Goal: Task Accomplishment & Management: Use online tool/utility

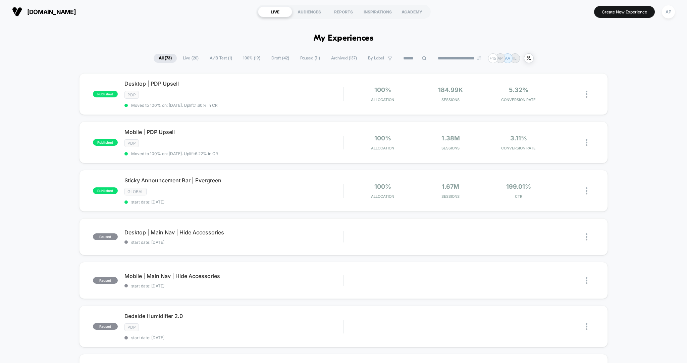
click at [422, 58] on icon at bounding box center [424, 58] width 5 height 5
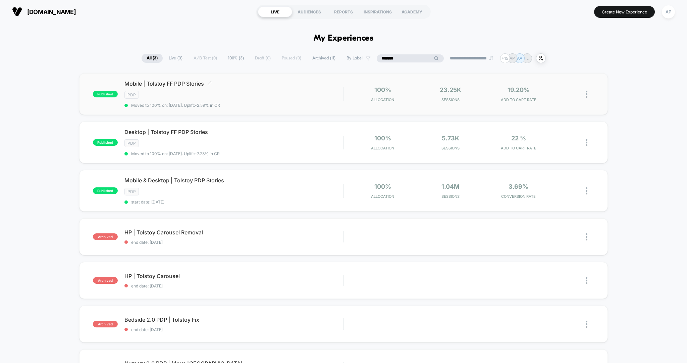
type input "*******"
click at [271, 101] on div "Mobile | Tolstoy FF PDP Stories Click to edit experience details Click to edit …" at bounding box center [234, 94] width 219 height 28
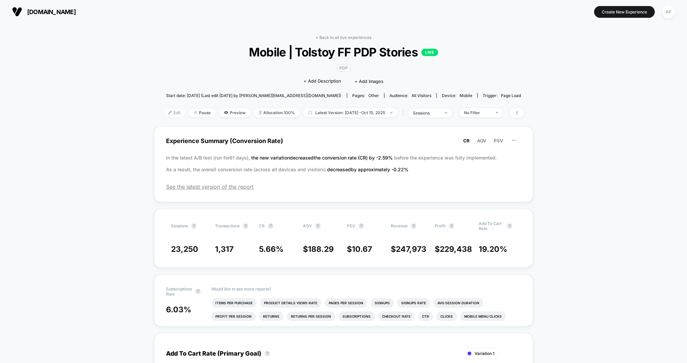
click at [172, 113] on span "Edit" at bounding box center [174, 112] width 22 height 9
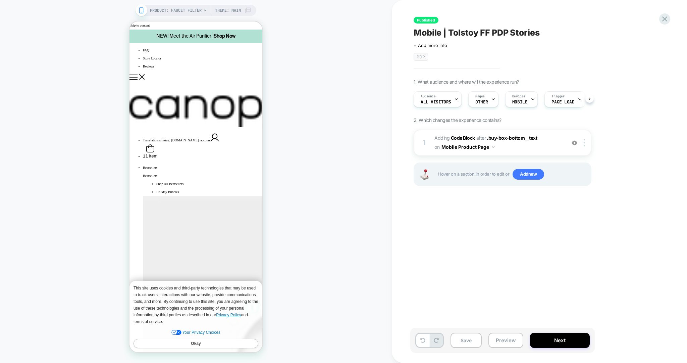
scroll to position [0, 0]
click at [539, 148] on span "Adding Code Block AFTER .buy-box-bottom__text .buy-box-bottom__text on Mobile P…" at bounding box center [499, 143] width 128 height 18
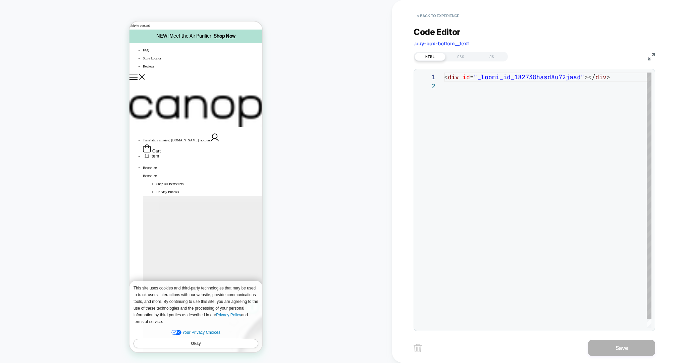
scroll to position [9, 0]
click at [433, 17] on button "< Back to experience" at bounding box center [438, 15] width 49 height 11
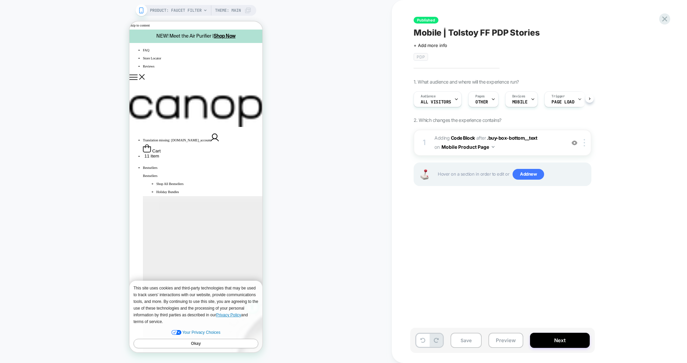
scroll to position [0, 0]
click at [213, 342] on button "Okay" at bounding box center [196, 343] width 125 height 9
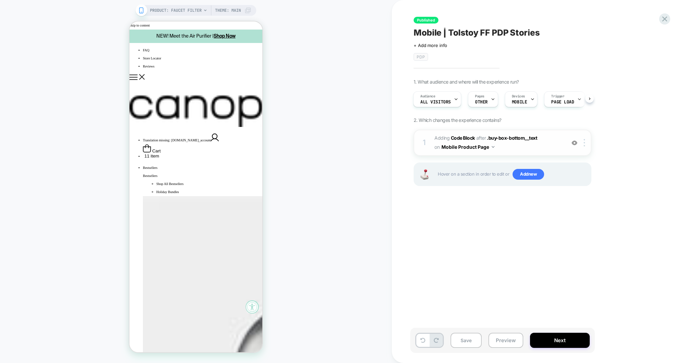
click at [544, 143] on span "Adding Code Block AFTER .buy-box-bottom__text .buy-box-bottom__text on Mobile P…" at bounding box center [499, 143] width 128 height 18
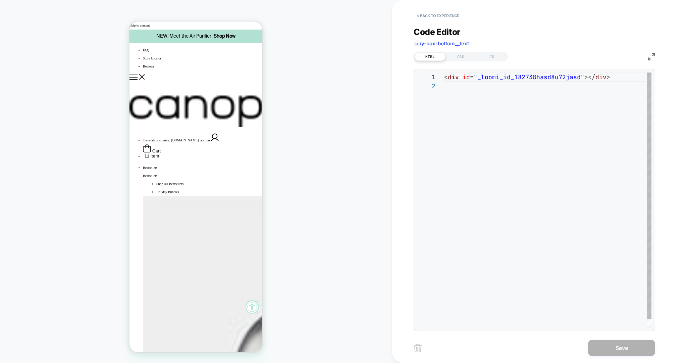
scroll to position [9, 0]
click at [150, 49] on div "FAQ Store Locator Reviews Translation missing: en.header.general.open_account C…" at bounding box center [196, 103] width 133 height 114
click at [138, 75] on icon "Show mobile navigation" at bounding box center [134, 77] width 8 height 5
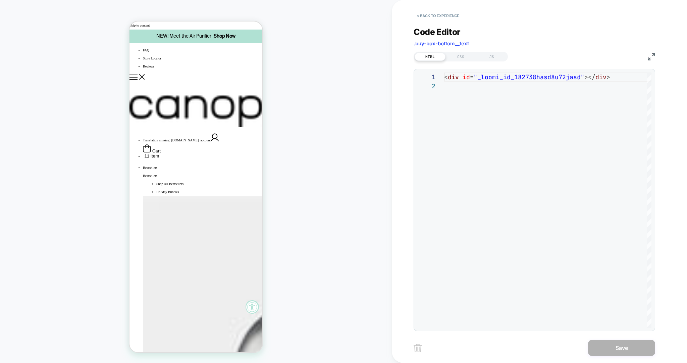
click at [144, 74] on icon "Show mobile navigation" at bounding box center [142, 77] width 6 height 6
click at [450, 15] on button "< Back to experience" at bounding box center [438, 15] width 49 height 11
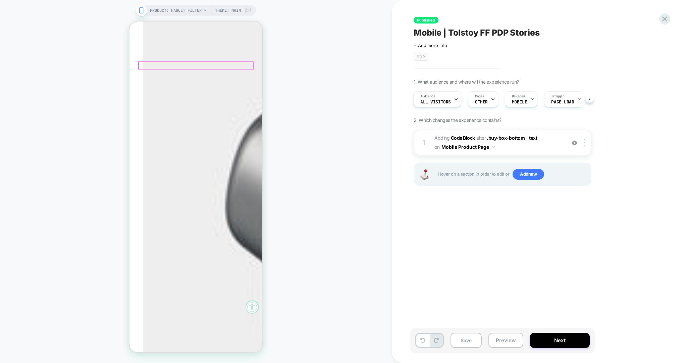
scroll to position [214, 0]
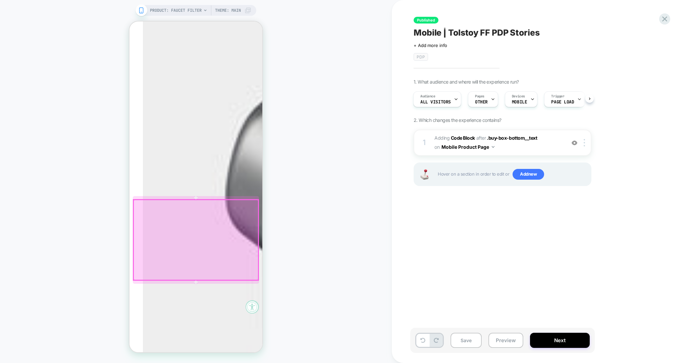
click at [211, 242] on div at bounding box center [196, 240] width 125 height 80
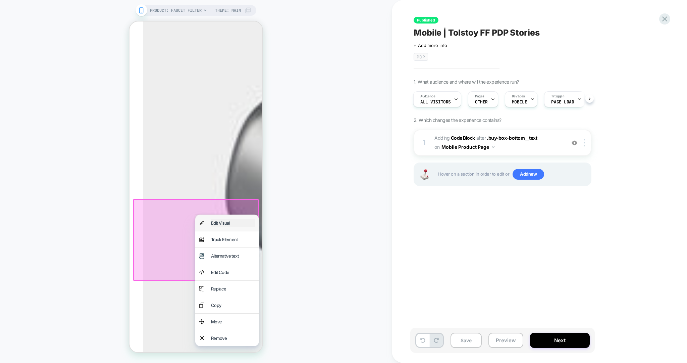
click at [216, 226] on div "Edit Visual" at bounding box center [233, 223] width 44 height 8
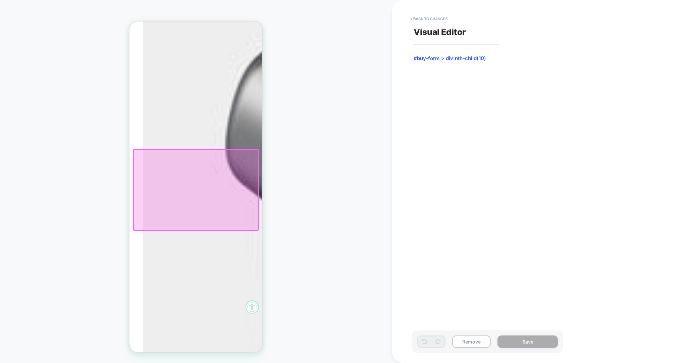
scroll to position [267, 0]
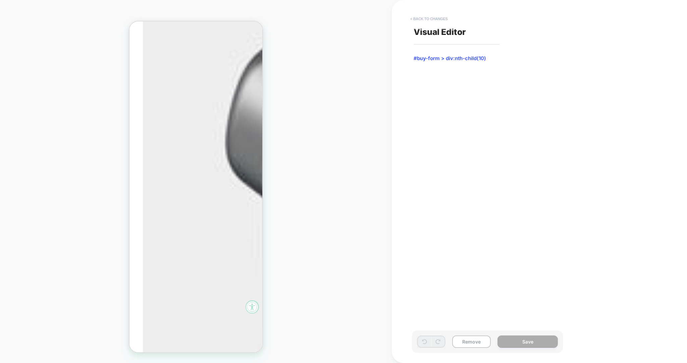
click at [429, 14] on button "< Back to changes" at bounding box center [429, 18] width 44 height 11
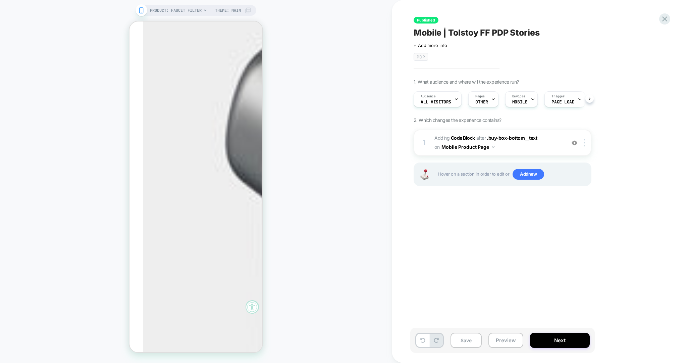
scroll to position [0, 0]
click at [191, 15] on span "PRODUCT: Faucet Filter" at bounding box center [176, 10] width 52 height 11
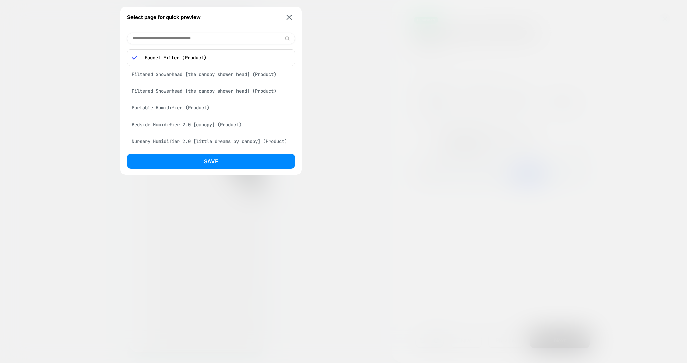
click at [200, 89] on div "Filtered Showerhead [the canopy shower head] (Product)" at bounding box center [211, 91] width 168 height 13
click at [242, 158] on button "Save" at bounding box center [211, 161] width 168 height 15
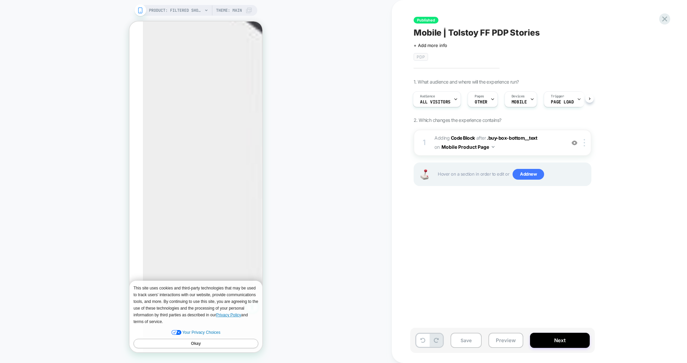
scroll to position [0, 0]
click at [501, 145] on span "Adding Code Block AFTER .buy-box-bottom__text .buy-box-bottom__text on Mobile P…" at bounding box center [499, 143] width 128 height 18
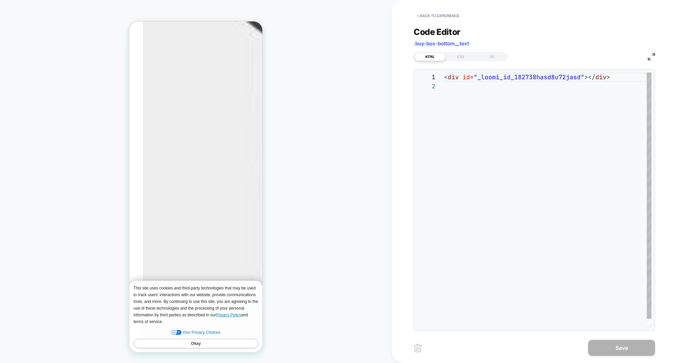
scroll to position [9, 0]
click at [440, 14] on button "< Back to experience" at bounding box center [438, 15] width 49 height 11
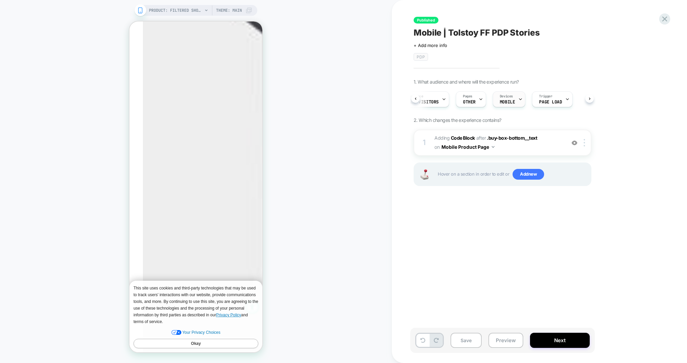
scroll to position [0, 17]
click at [471, 100] on div "Pages OTHER" at bounding box center [464, 99] width 26 height 15
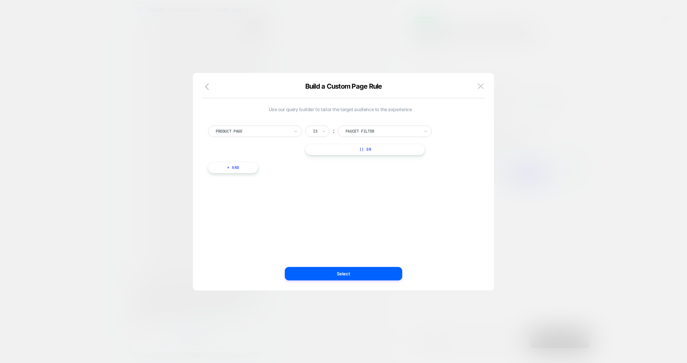
click at [540, 135] on div at bounding box center [343, 181] width 687 height 363
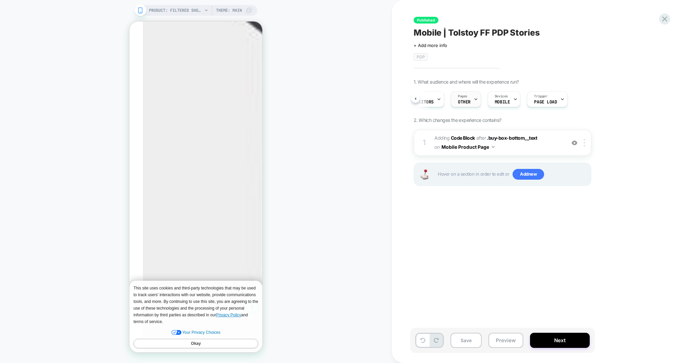
scroll to position [0, 0]
click at [489, 98] on div "Pages OTHER" at bounding box center [482, 99] width 26 height 15
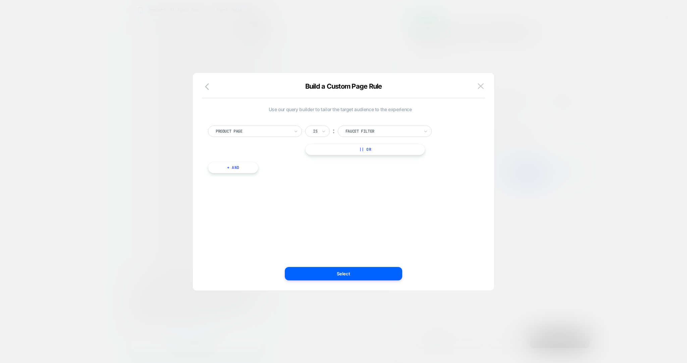
click at [505, 93] on div at bounding box center [343, 181] width 687 height 363
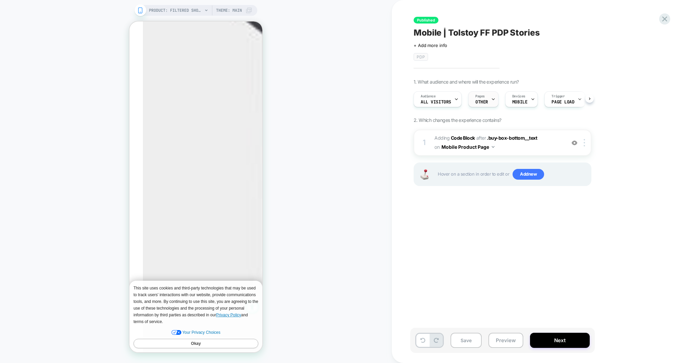
click at [486, 100] on span "OTHER" at bounding box center [482, 102] width 13 height 5
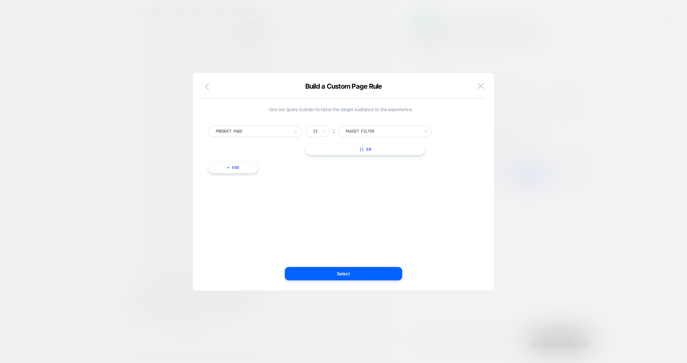
click at [203, 86] on button "button" at bounding box center [209, 87] width 12 height 10
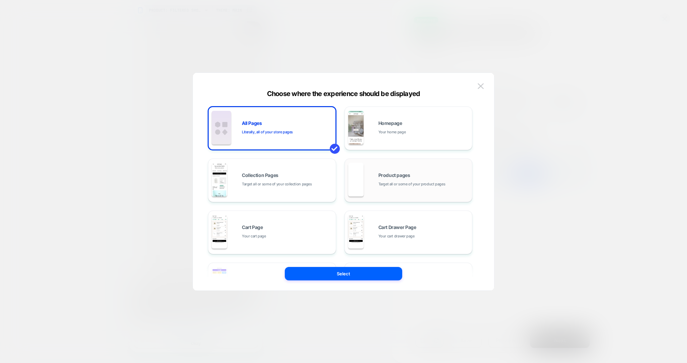
click at [417, 185] on span "Target all or some of your product pages" at bounding box center [412, 184] width 67 height 6
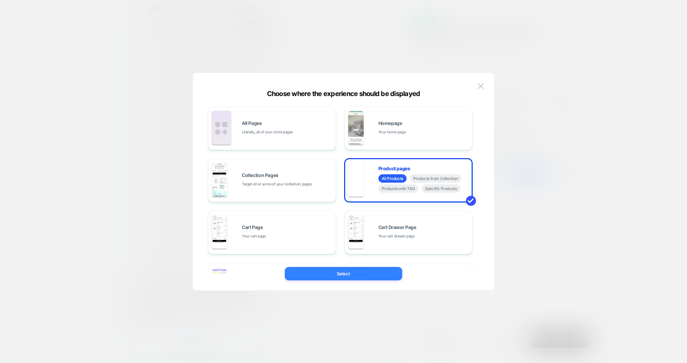
click at [388, 272] on button "Select" at bounding box center [343, 273] width 117 height 13
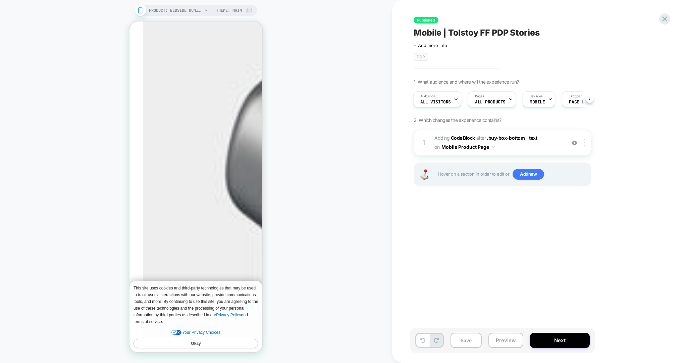
scroll to position [233, 0]
click at [500, 104] on div "Pages ALL PRODUCTS" at bounding box center [491, 99] width 44 height 15
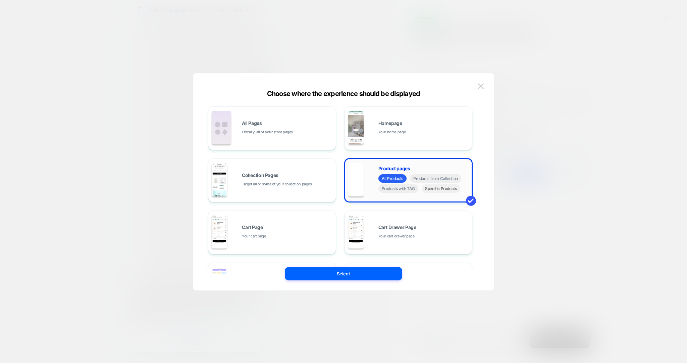
click at [442, 188] on span "Specific Products" at bounding box center [441, 188] width 39 height 8
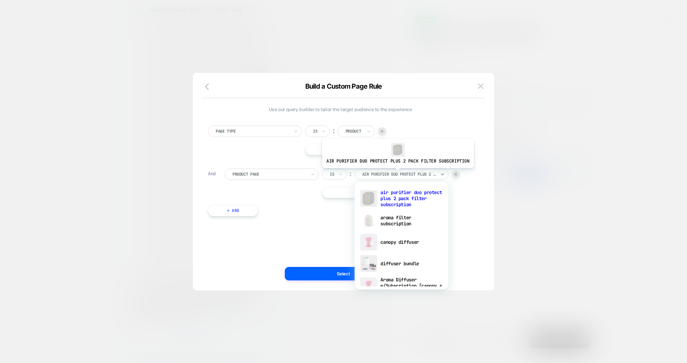
click at [396, 173] on div at bounding box center [399, 174] width 74 height 6
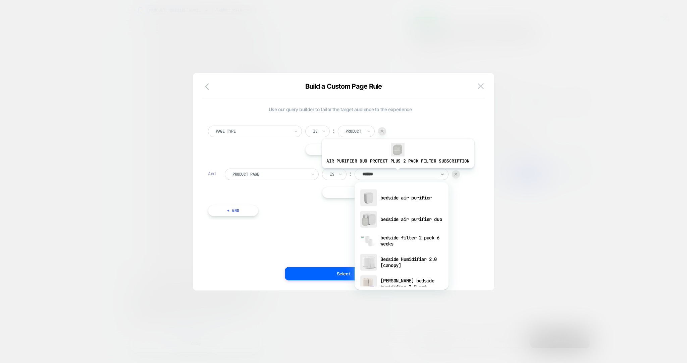
type input "*******"
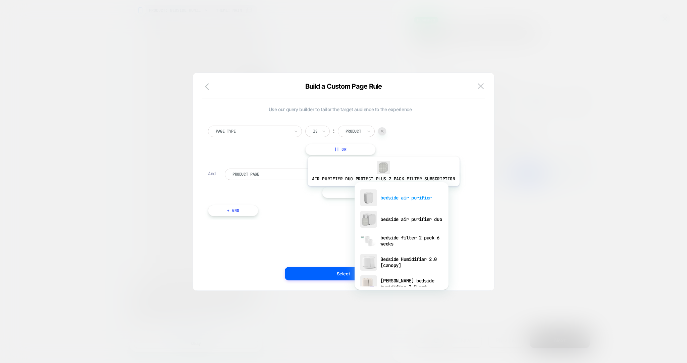
click at [382, 193] on div "bedside air purifier" at bounding box center [401, 197] width 87 height 21
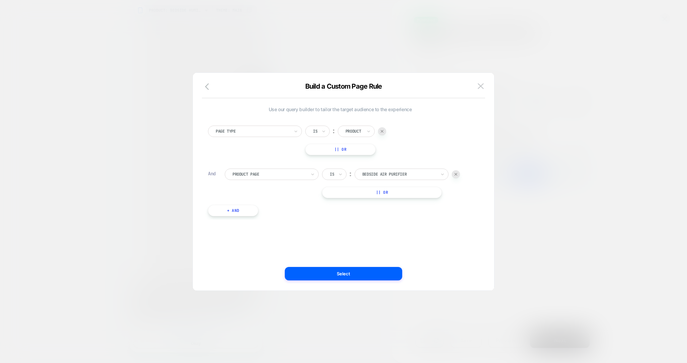
click at [237, 211] on button "+ And" at bounding box center [233, 210] width 50 height 11
click at [405, 216] on div "Page Type Is ︰ Homepage || Or" at bounding box center [349, 226] width 248 height 30
click at [402, 216] on div at bounding box center [400, 217] width 8 height 8
click at [387, 194] on button "|| Or" at bounding box center [382, 192] width 120 height 11
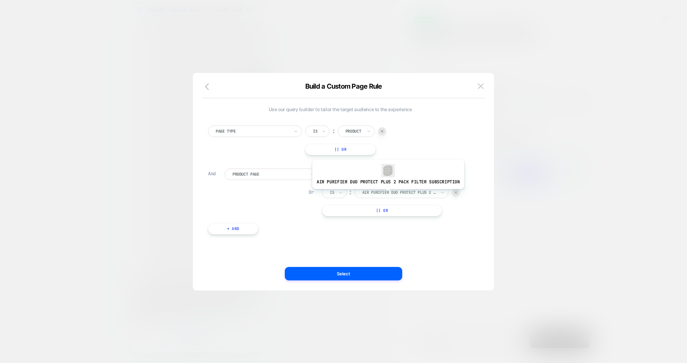
click at [387, 194] on div at bounding box center [399, 192] width 74 height 6
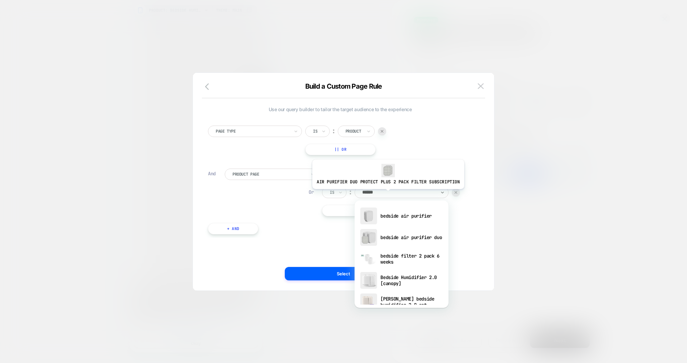
type input "*******"
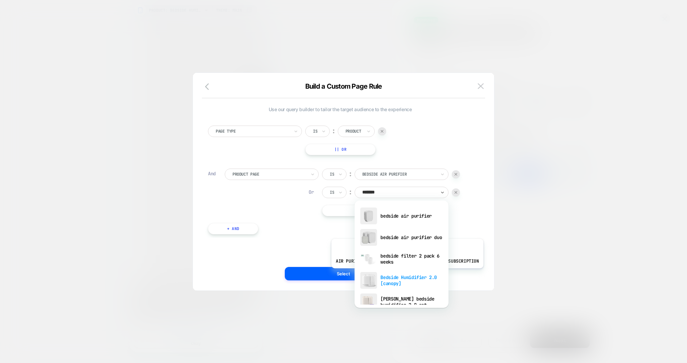
click at [405, 277] on div "Bedside Humidifier 2.0 [canopy]" at bounding box center [401, 280] width 87 height 21
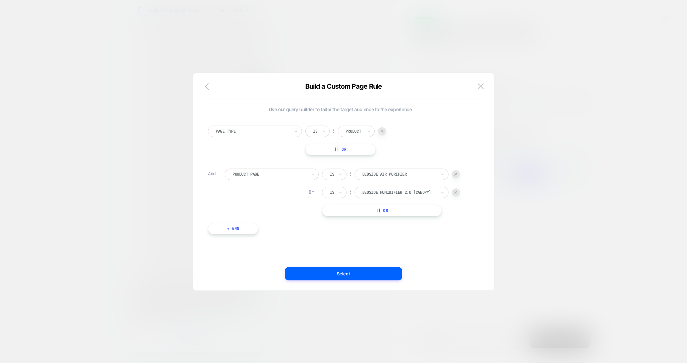
click at [382, 209] on button "|| Or" at bounding box center [382, 210] width 120 height 11
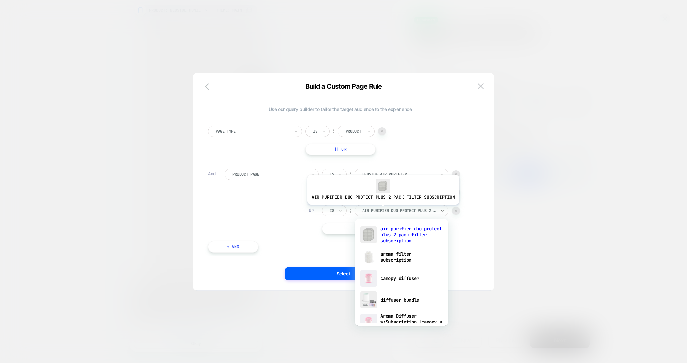
click at [382, 209] on div at bounding box center [399, 210] width 74 height 6
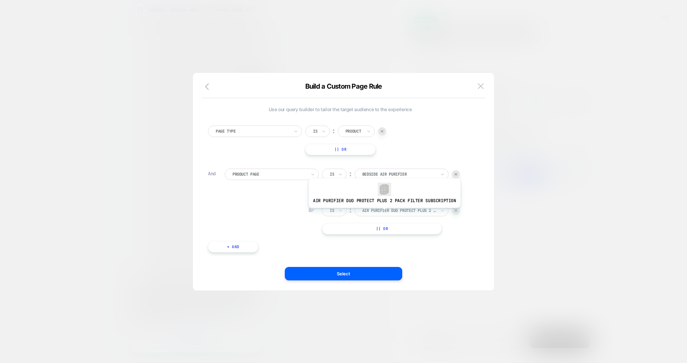
click at [383, 212] on div at bounding box center [399, 210] width 74 height 6
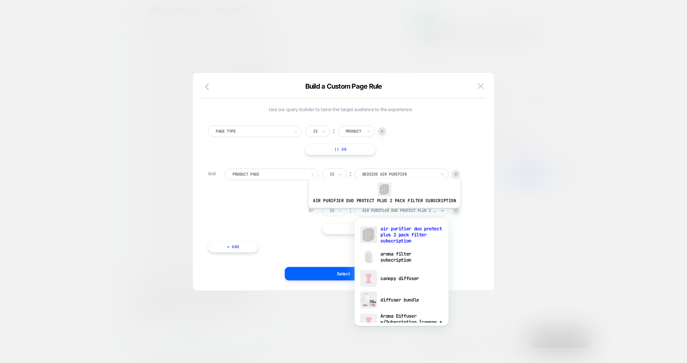
type input "*"
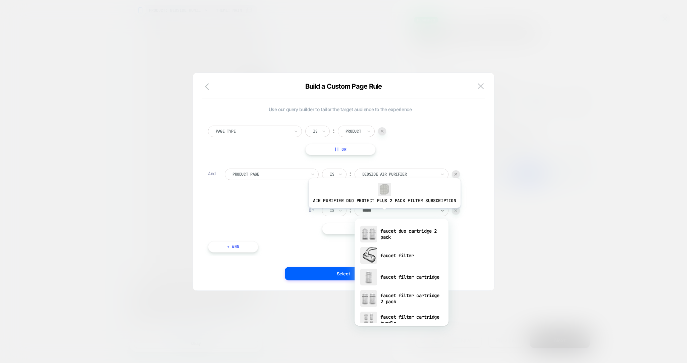
type input "******"
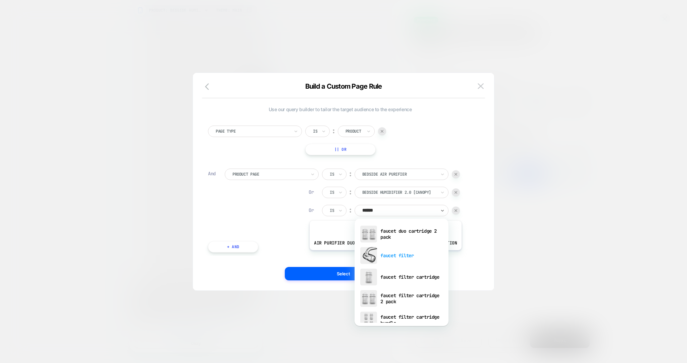
click at [384, 255] on div "faucet filter" at bounding box center [401, 255] width 87 height 21
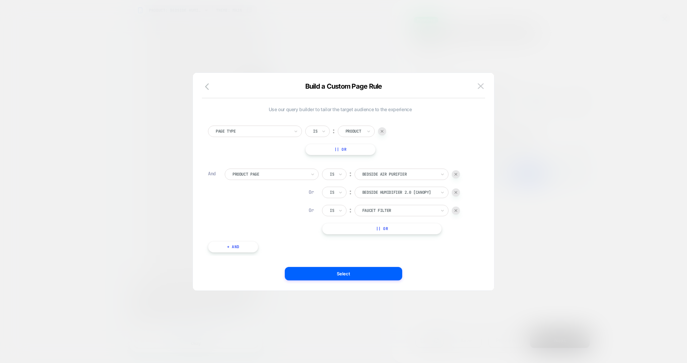
click at [384, 229] on button "|| Or" at bounding box center [382, 228] width 120 height 11
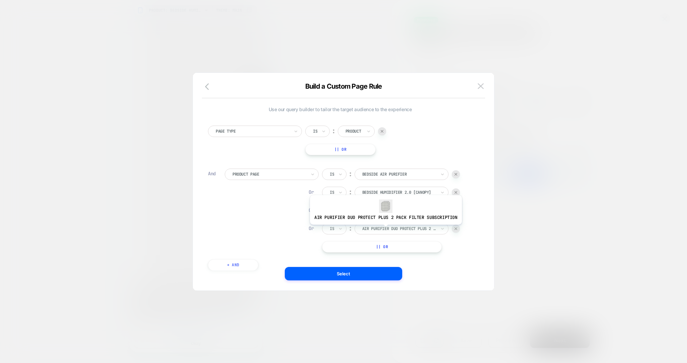
click at [384, 229] on div at bounding box center [399, 229] width 74 height 6
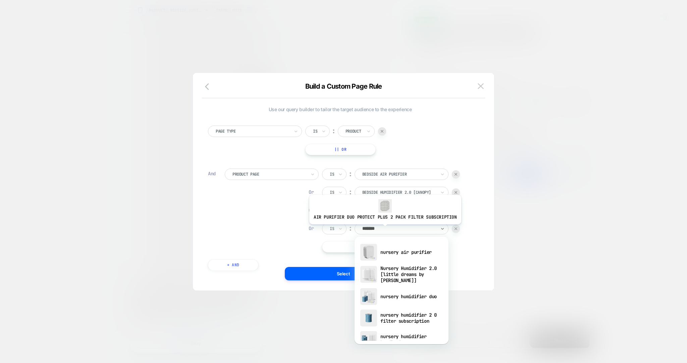
type input "*******"
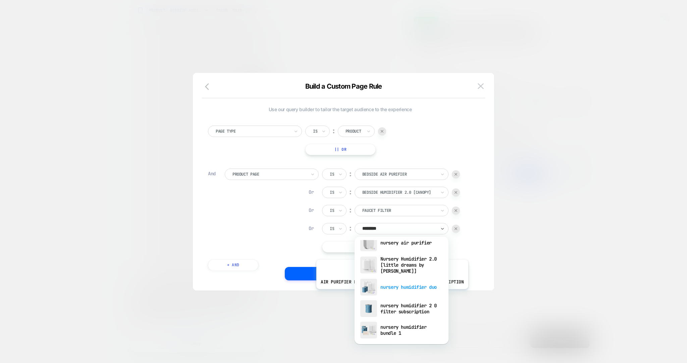
scroll to position [10, 0]
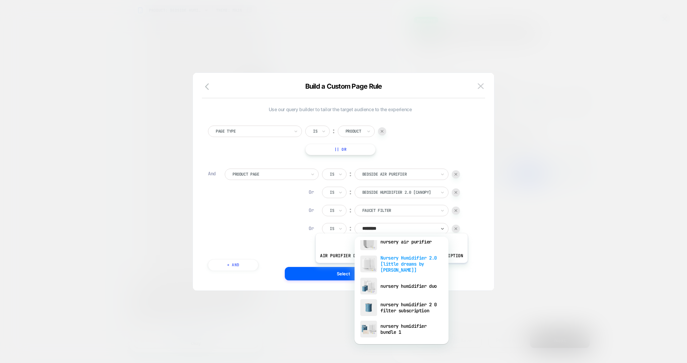
click at [390, 268] on div "Nursery Humidifier 2.0 [little dreams by [PERSON_NAME]]" at bounding box center [401, 263] width 87 height 23
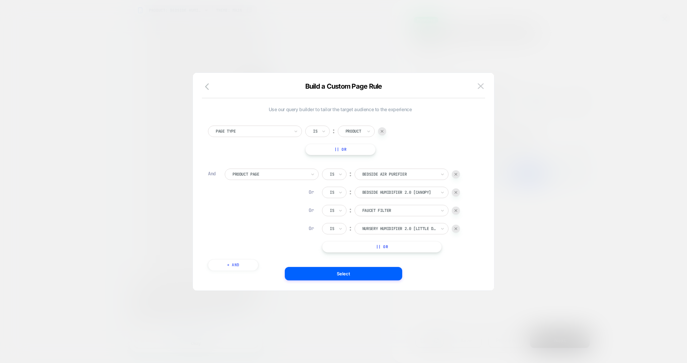
click at [384, 247] on button "|| Or" at bounding box center [382, 246] width 120 height 11
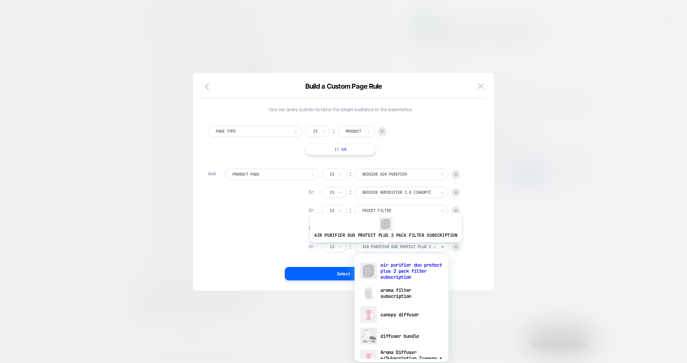
click at [384, 247] on div at bounding box center [399, 247] width 74 height 6
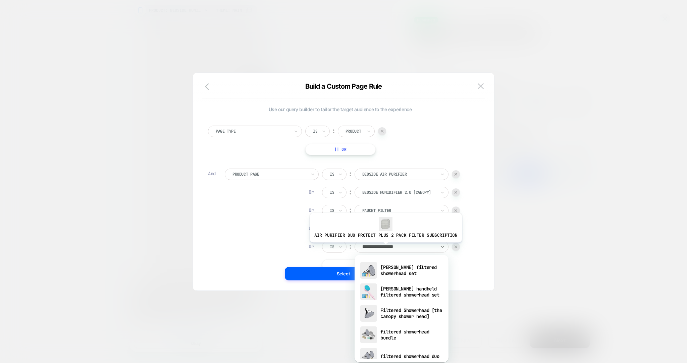
type input "**********"
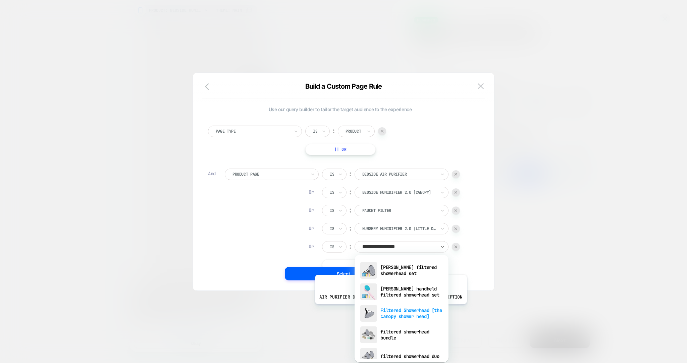
click at [389, 309] on div "Filtered Showerhead [the canopy shower head]" at bounding box center [401, 312] width 87 height 21
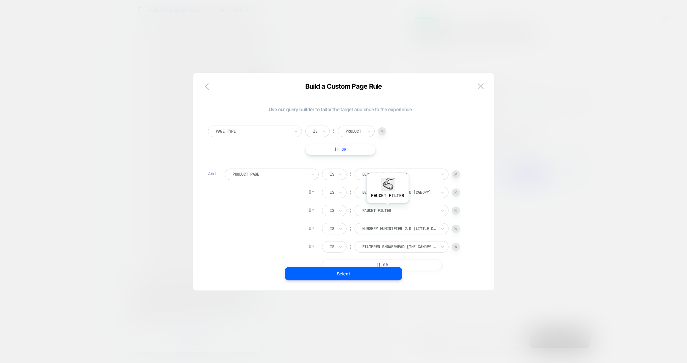
scroll to position [7, 0]
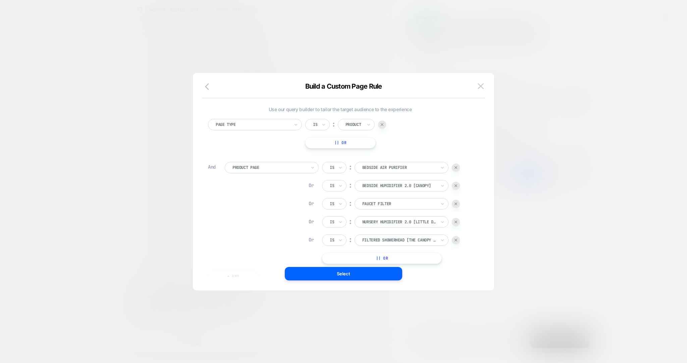
click at [390, 256] on button "|| Or" at bounding box center [382, 257] width 120 height 11
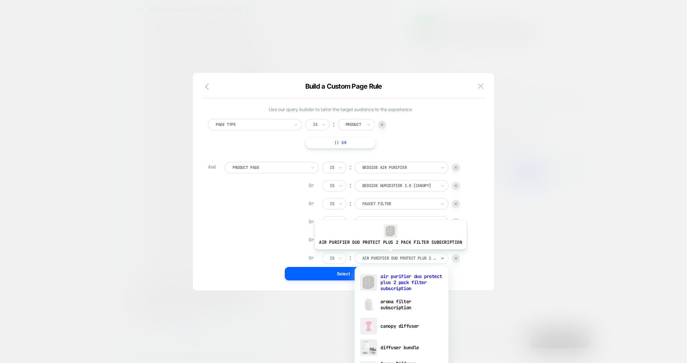
click at [389, 254] on div "air purifier duo protect plus 2 pack filter subscription" at bounding box center [399, 257] width 75 height 7
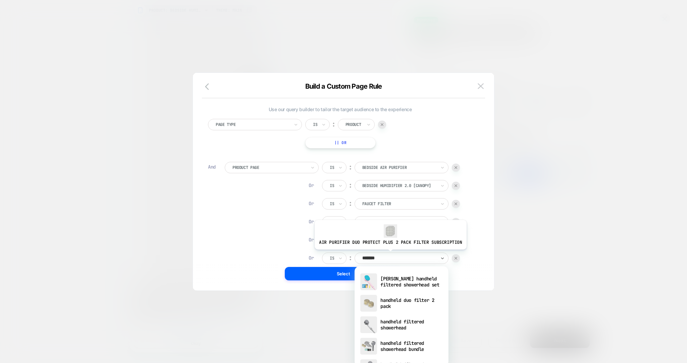
type input "********"
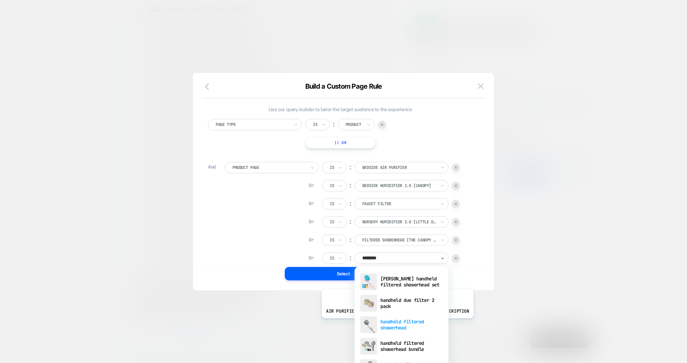
click at [396, 323] on div "handheld filtered showerhead" at bounding box center [401, 324] width 87 height 21
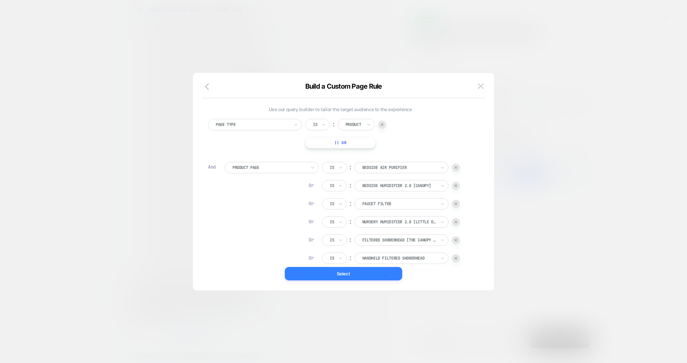
click at [378, 278] on button "Select" at bounding box center [343, 273] width 117 height 13
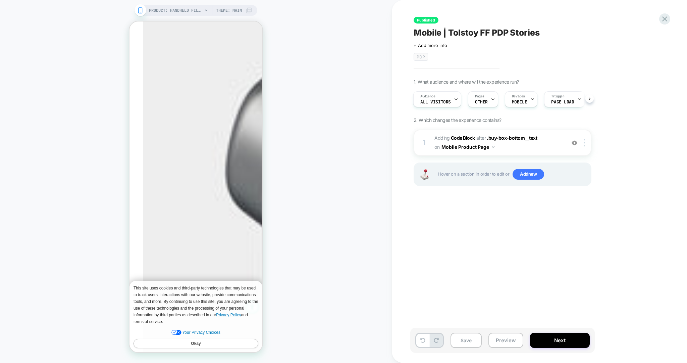
scroll to position [0, 1]
click at [665, 17] on icon at bounding box center [665, 18] width 9 height 9
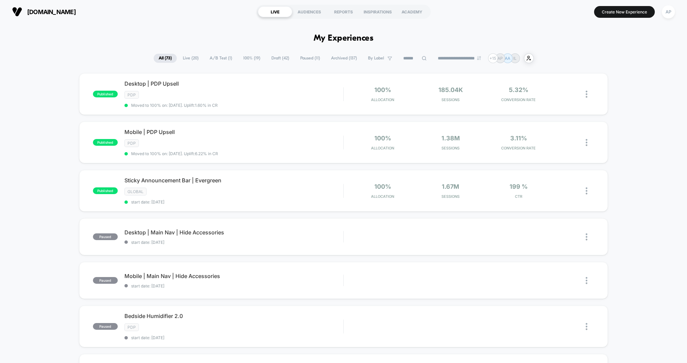
click at [422, 57] on icon at bounding box center [424, 58] width 5 height 5
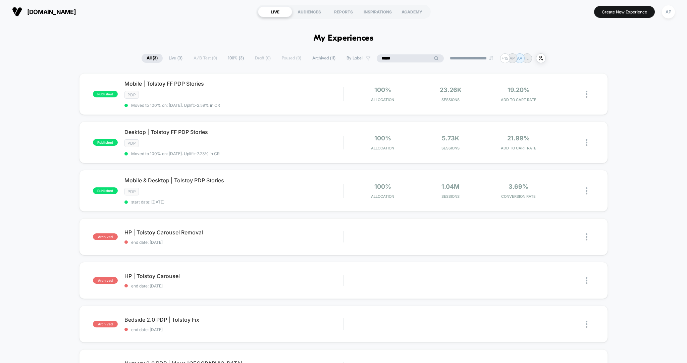
type input "*****"
click at [256, 200] on span "start date: [DATE]" at bounding box center [234, 201] width 219 height 5
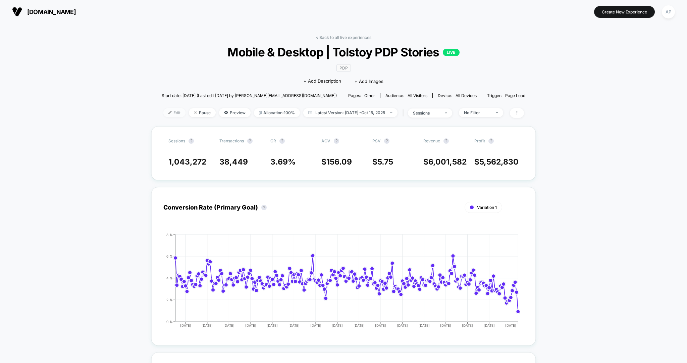
click at [168, 112] on span "Edit" at bounding box center [174, 112] width 22 height 9
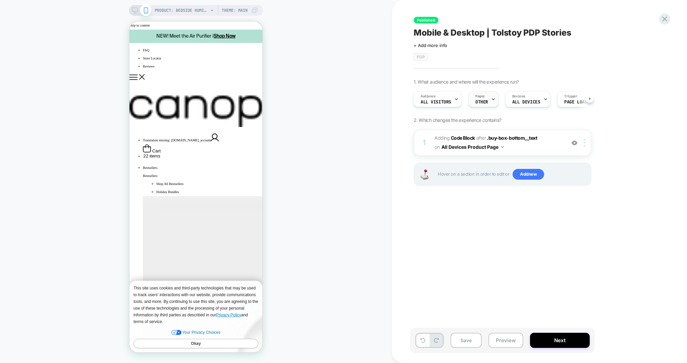
scroll to position [0, 0]
click at [484, 102] on span "OTHER" at bounding box center [481, 102] width 13 height 5
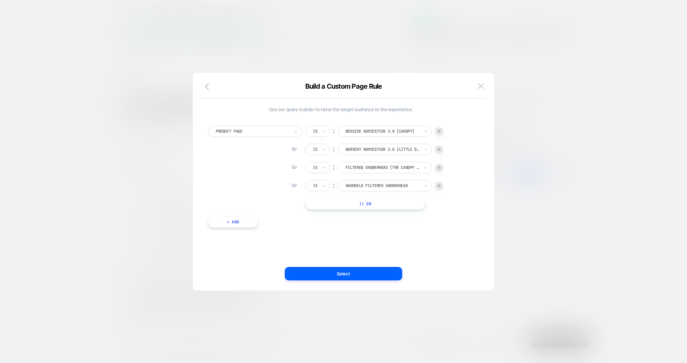
click at [372, 202] on button "|| Or" at bounding box center [365, 203] width 120 height 11
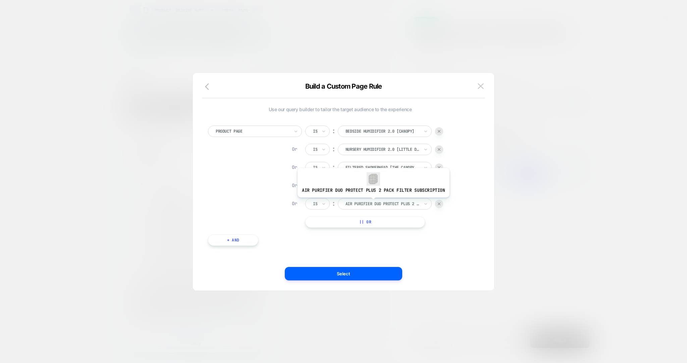
click at [372, 202] on div at bounding box center [383, 204] width 74 height 6
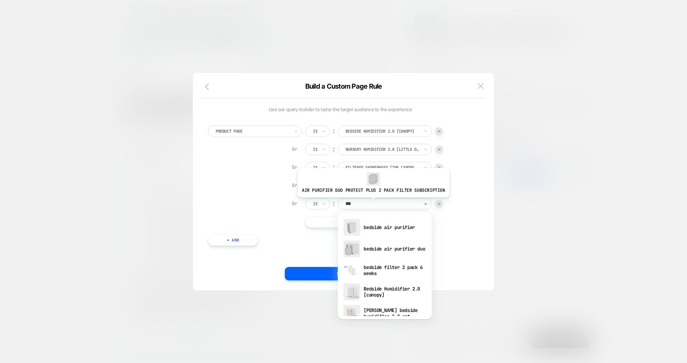
type input "****"
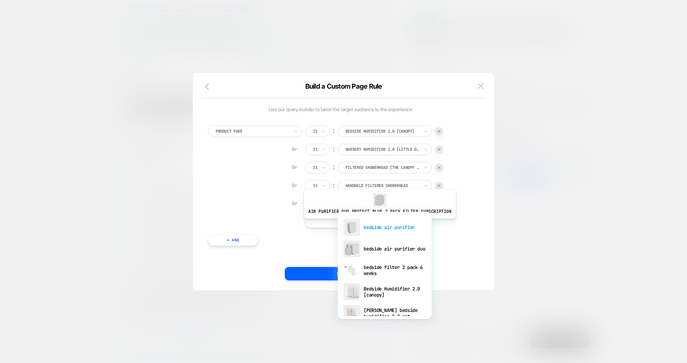
click at [378, 223] on div "bedside air purifier" at bounding box center [384, 226] width 87 height 21
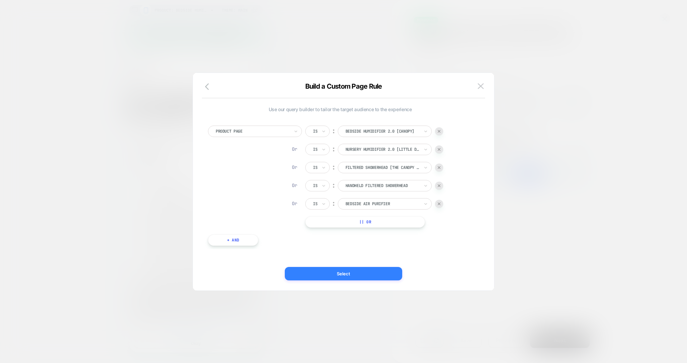
click at [353, 273] on button "Select" at bounding box center [343, 273] width 117 height 13
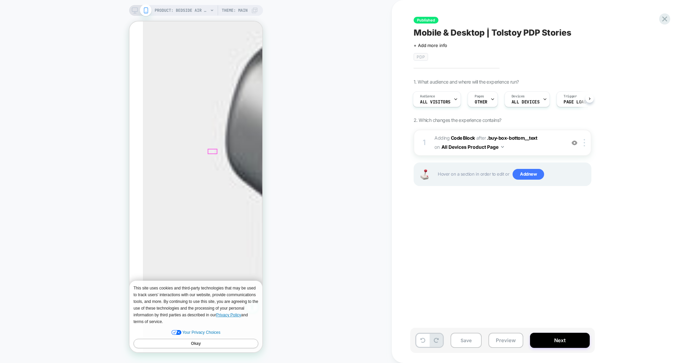
scroll to position [285, 0]
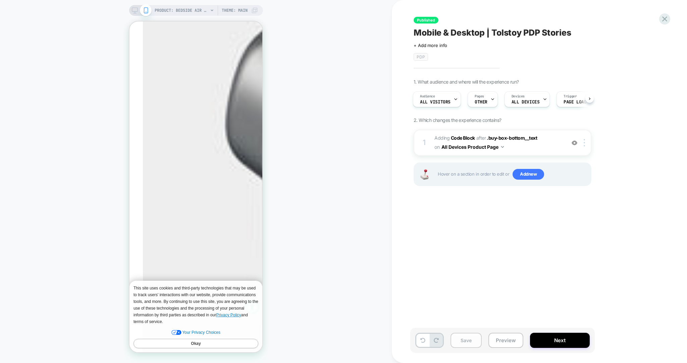
click at [469, 343] on button "Save" at bounding box center [466, 340] width 31 height 15
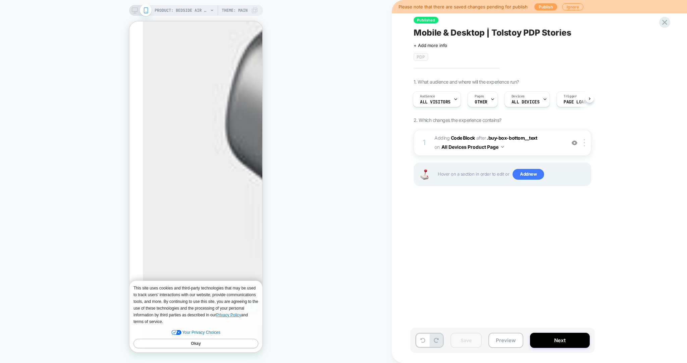
click at [541, 6] on button "Publish" at bounding box center [546, 6] width 23 height 7
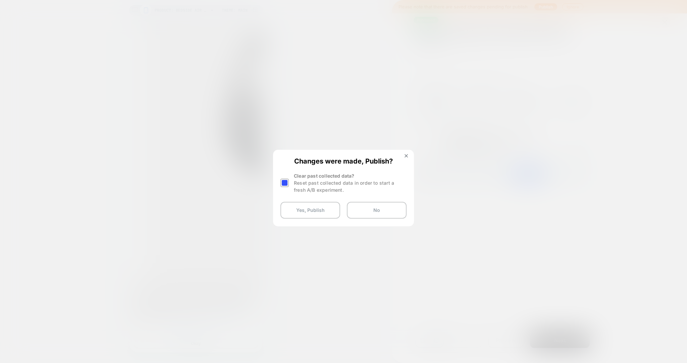
click at [284, 182] on div at bounding box center [285, 183] width 8 height 8
click at [316, 211] on button "Yes, Publish" at bounding box center [311, 210] width 60 height 17
